Goal: Transaction & Acquisition: Purchase product/service

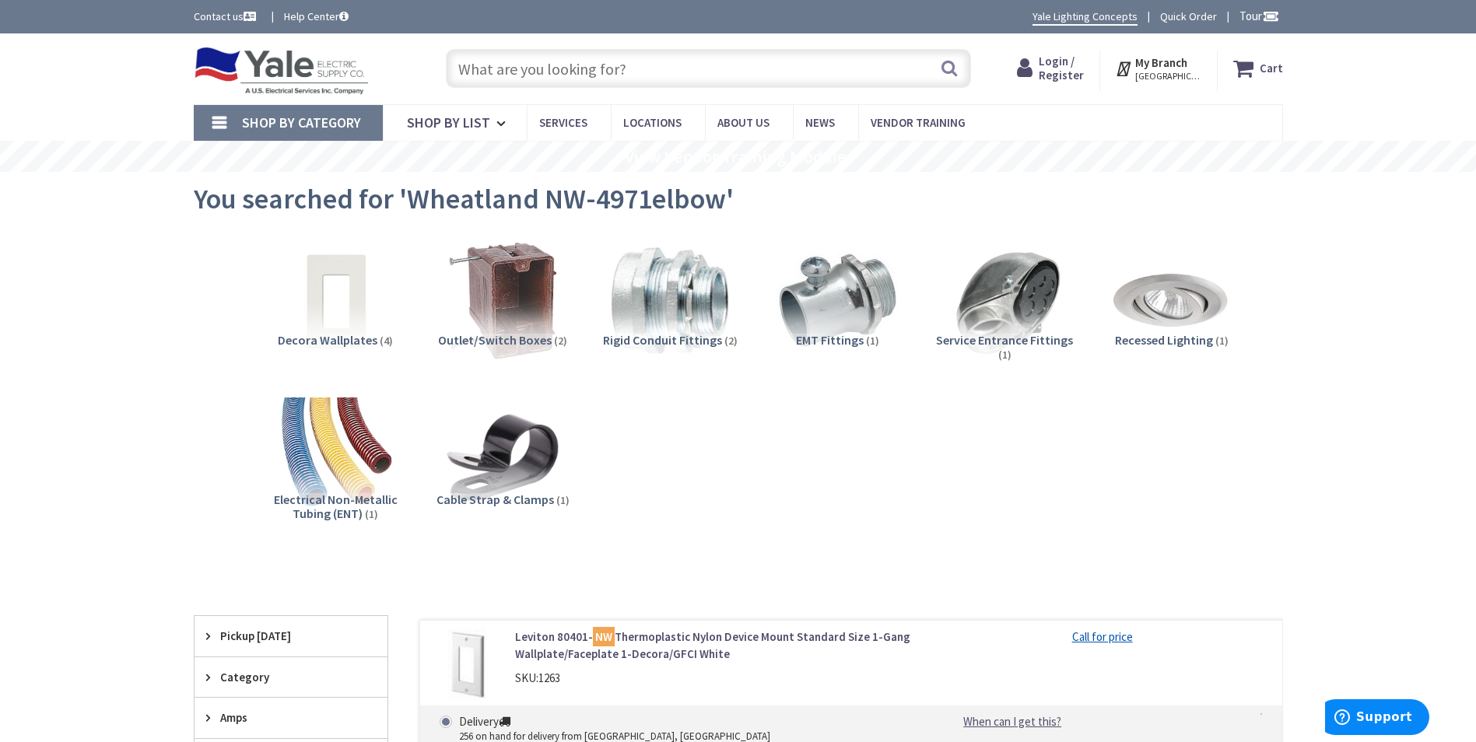
click at [1069, 75] on span "Login / Register" at bounding box center [1060, 68] width 45 height 29
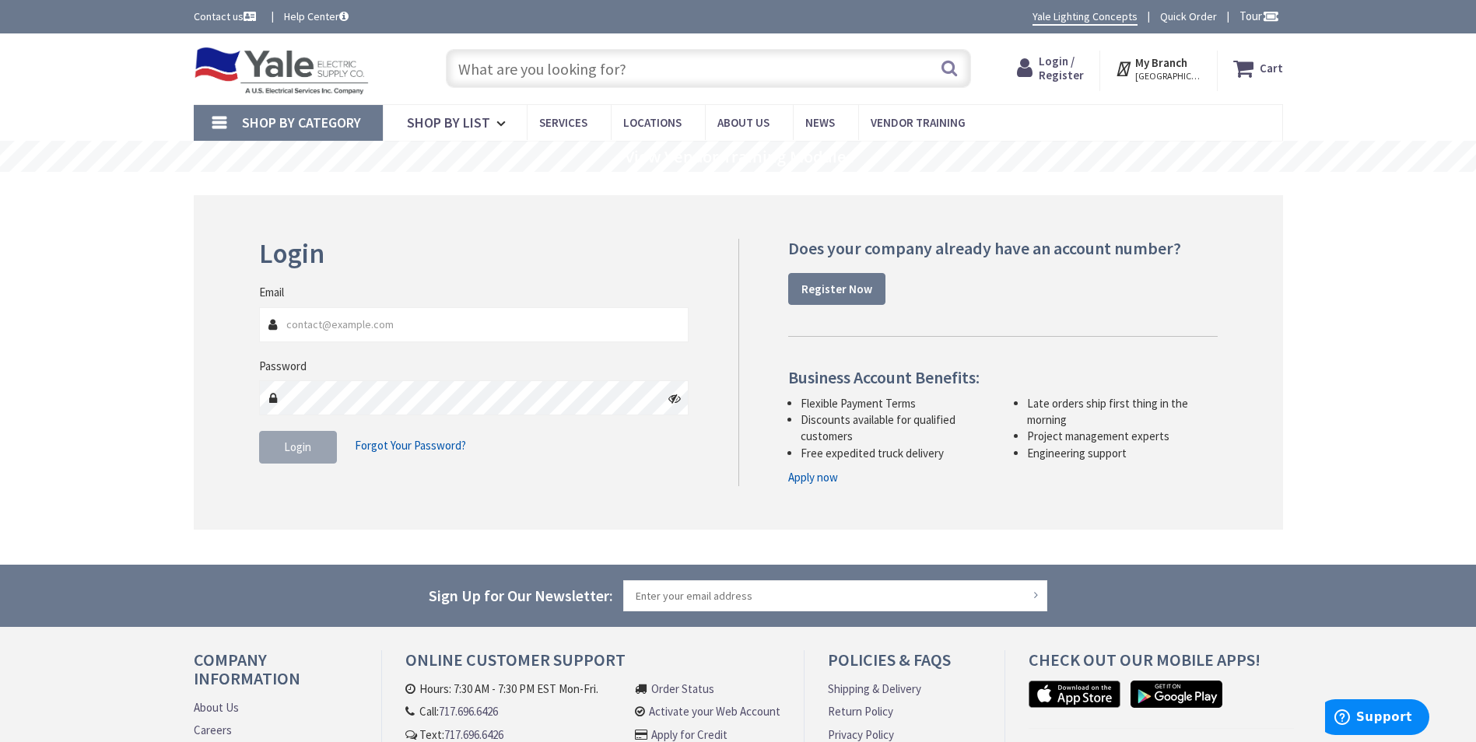
click at [1069, 75] on span "Login / Register" at bounding box center [1060, 68] width 45 height 29
type input "o"
click at [430, 325] on input "Email" at bounding box center [474, 324] width 430 height 35
type input "[EMAIL_ADDRESS][DOMAIN_NAME]"
click at [312, 451] on button "Login" at bounding box center [298, 447] width 78 height 33
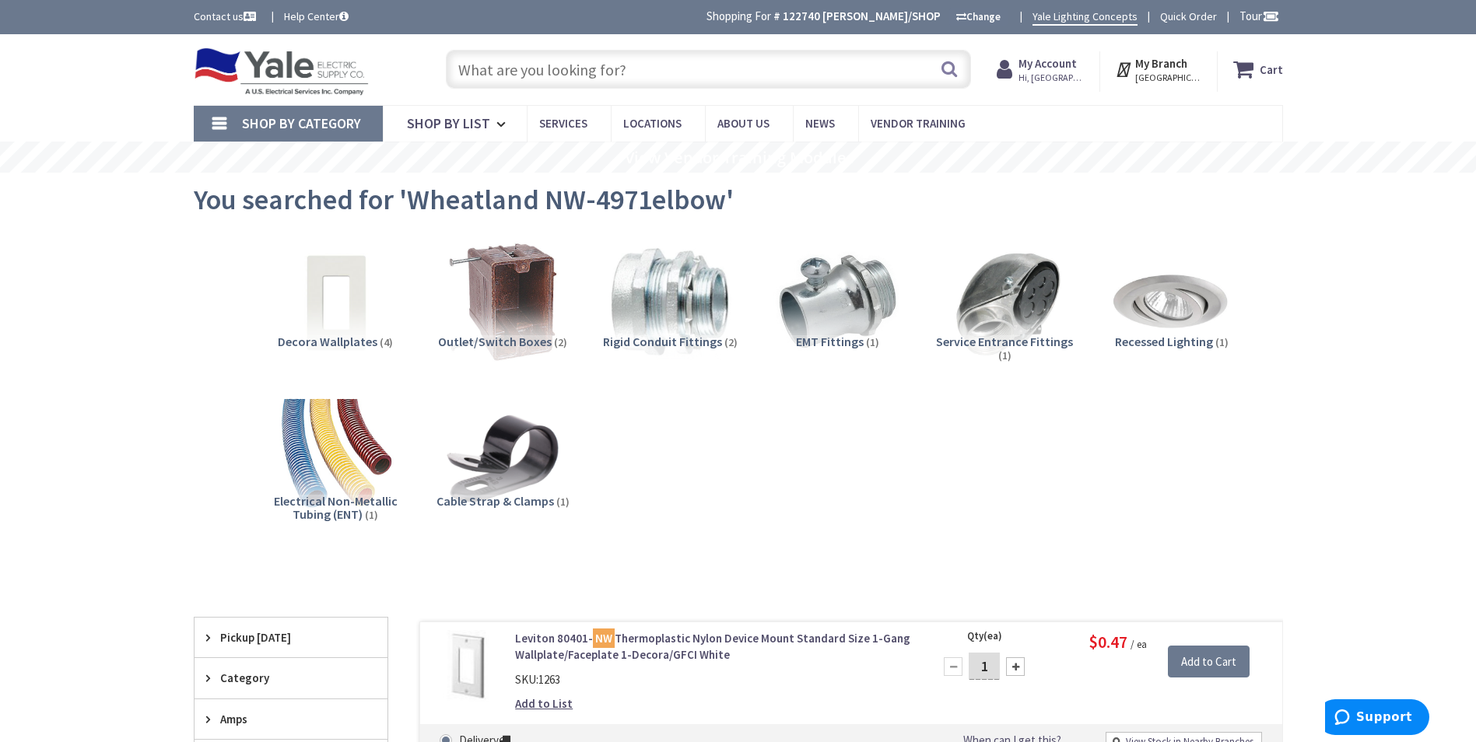
click at [621, 66] on input "text" at bounding box center [708, 69] width 525 height 39
paste input "3/4 EMT"
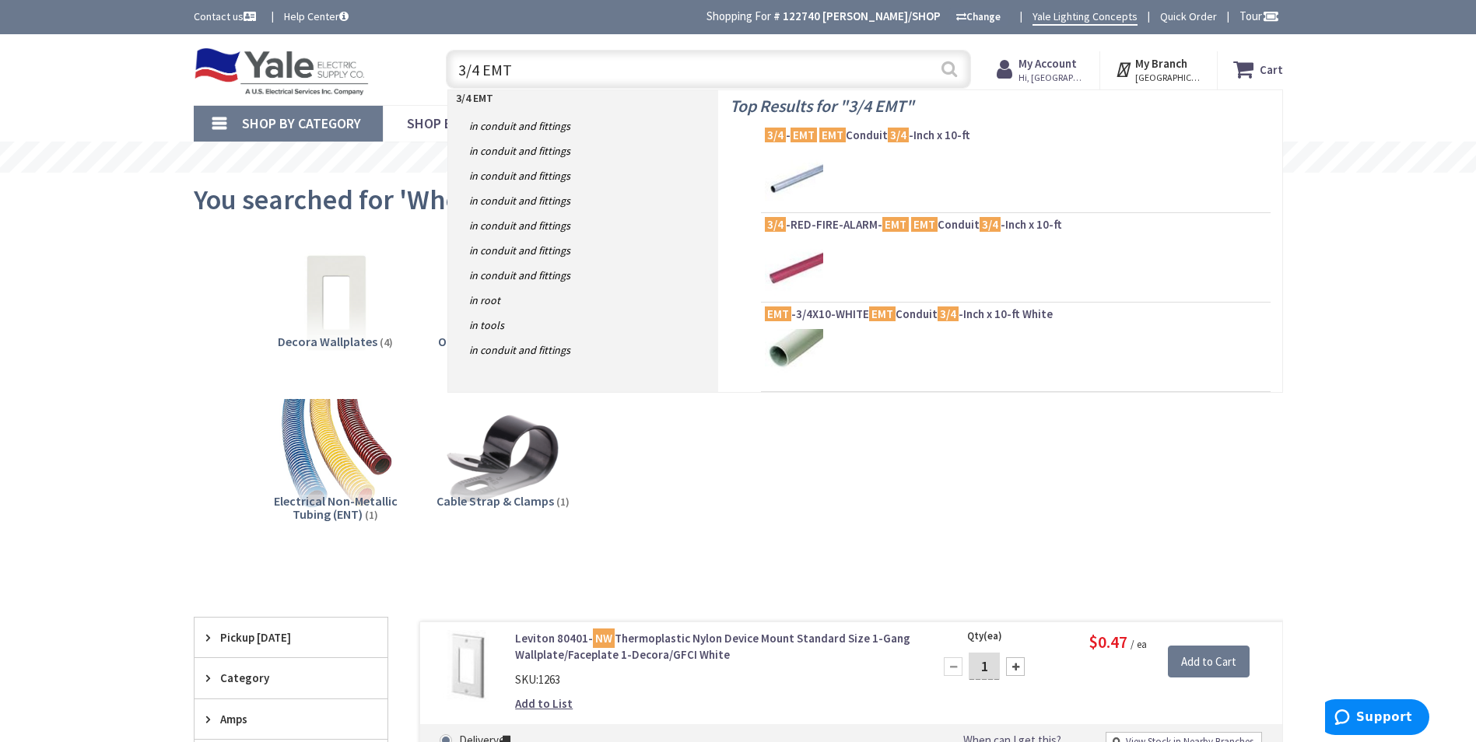
type input "3/4 EMT"
click at [950, 73] on button "Search" at bounding box center [949, 68] width 20 height 35
